Goal: Transaction & Acquisition: Purchase product/service

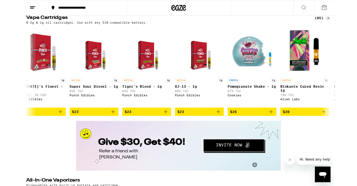
scroll to position [0, 1035]
